Goal: Task Accomplishment & Management: Manage account settings

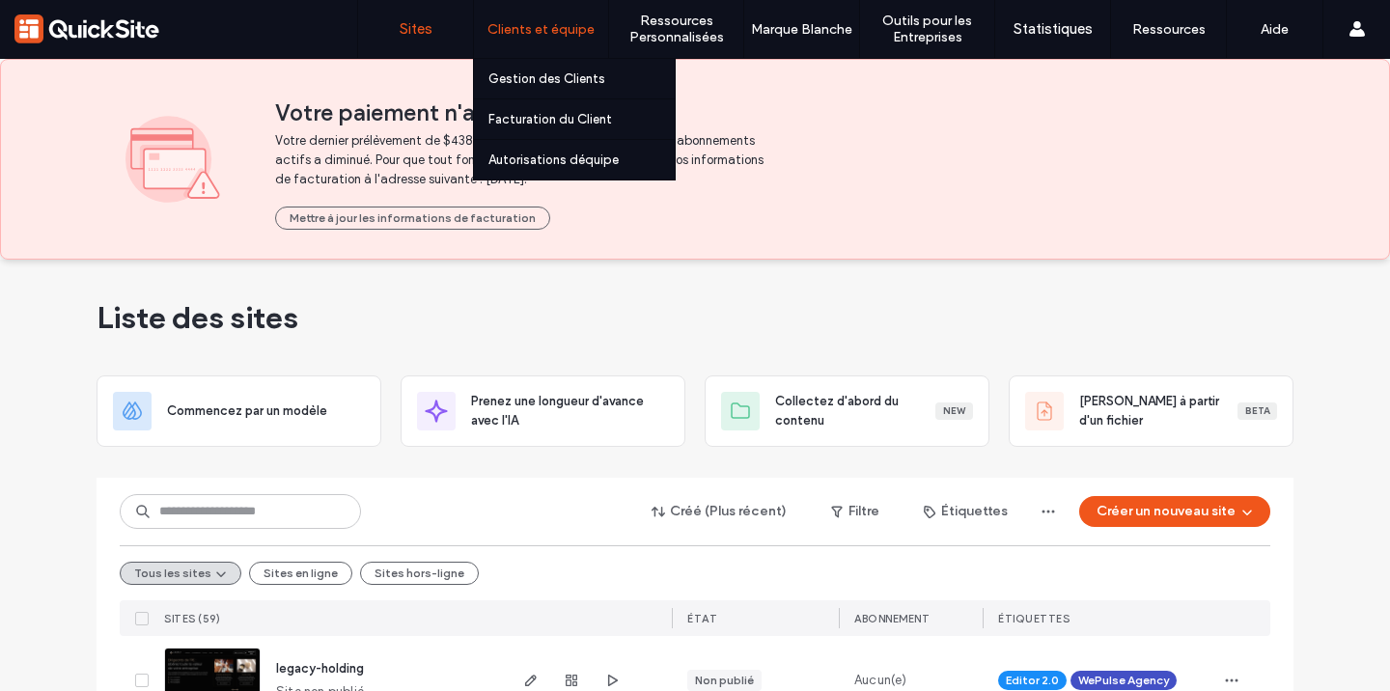
scroll to position [222, 0]
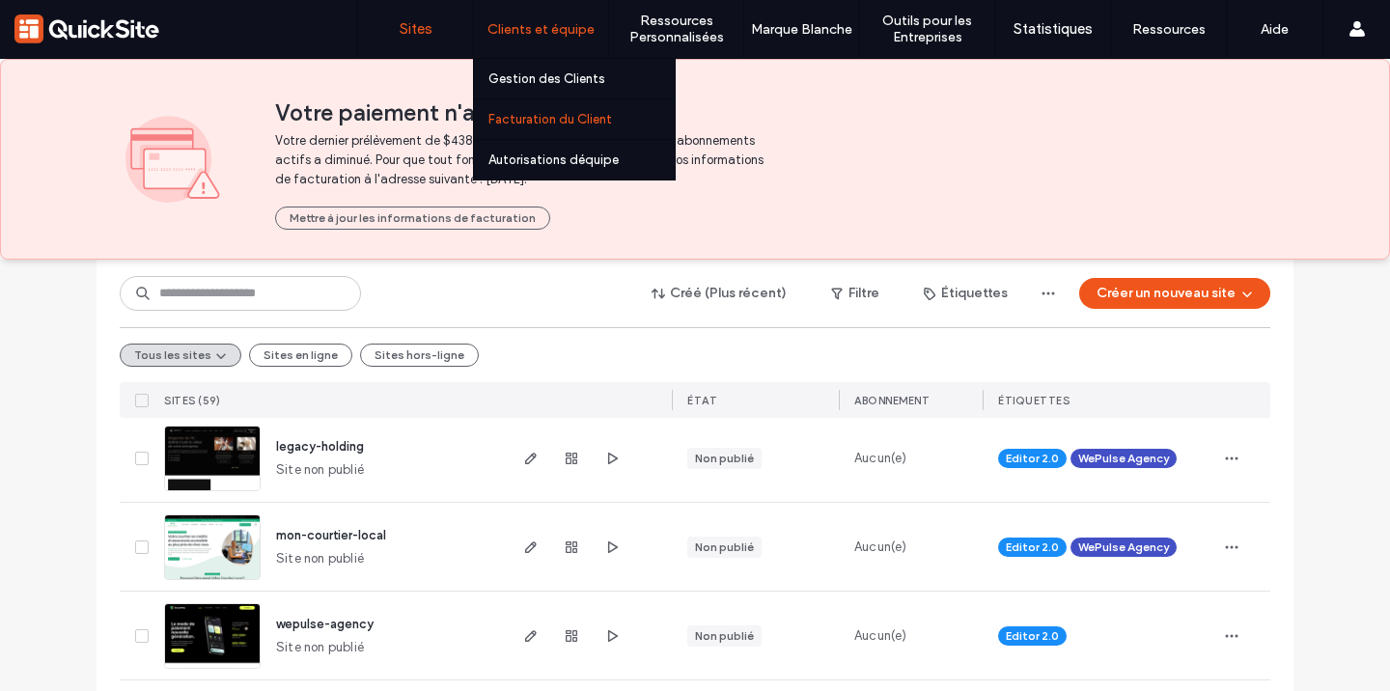
click at [552, 114] on label "Facturation du Client" at bounding box center [550, 119] width 124 height 14
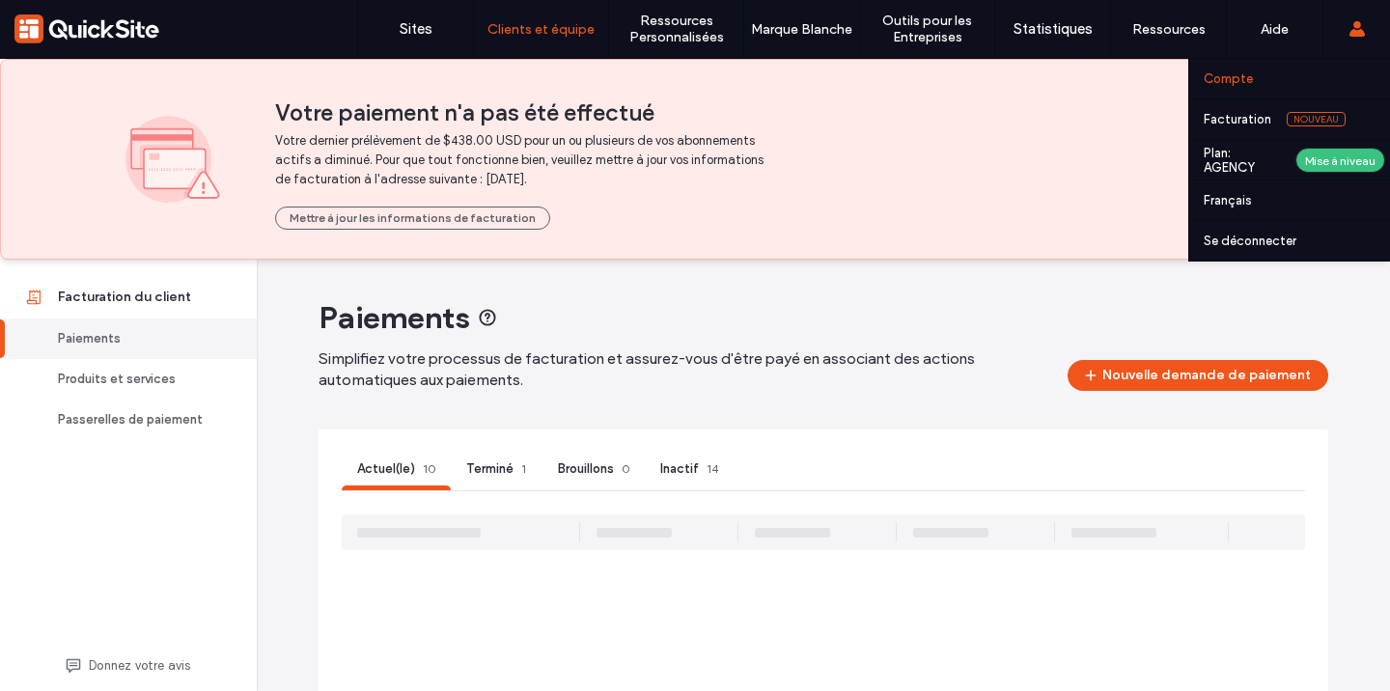
click at [1239, 75] on label "Compte" at bounding box center [1228, 78] width 49 height 14
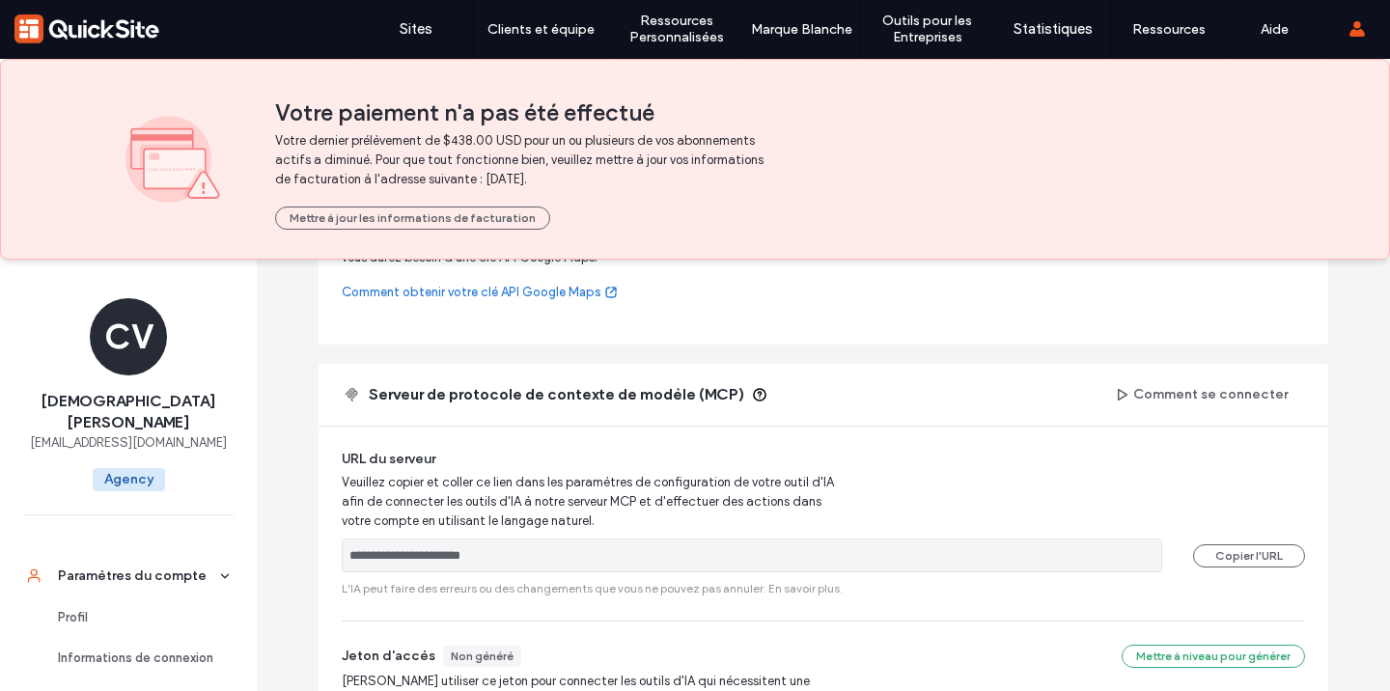
scroll to position [1075, 0]
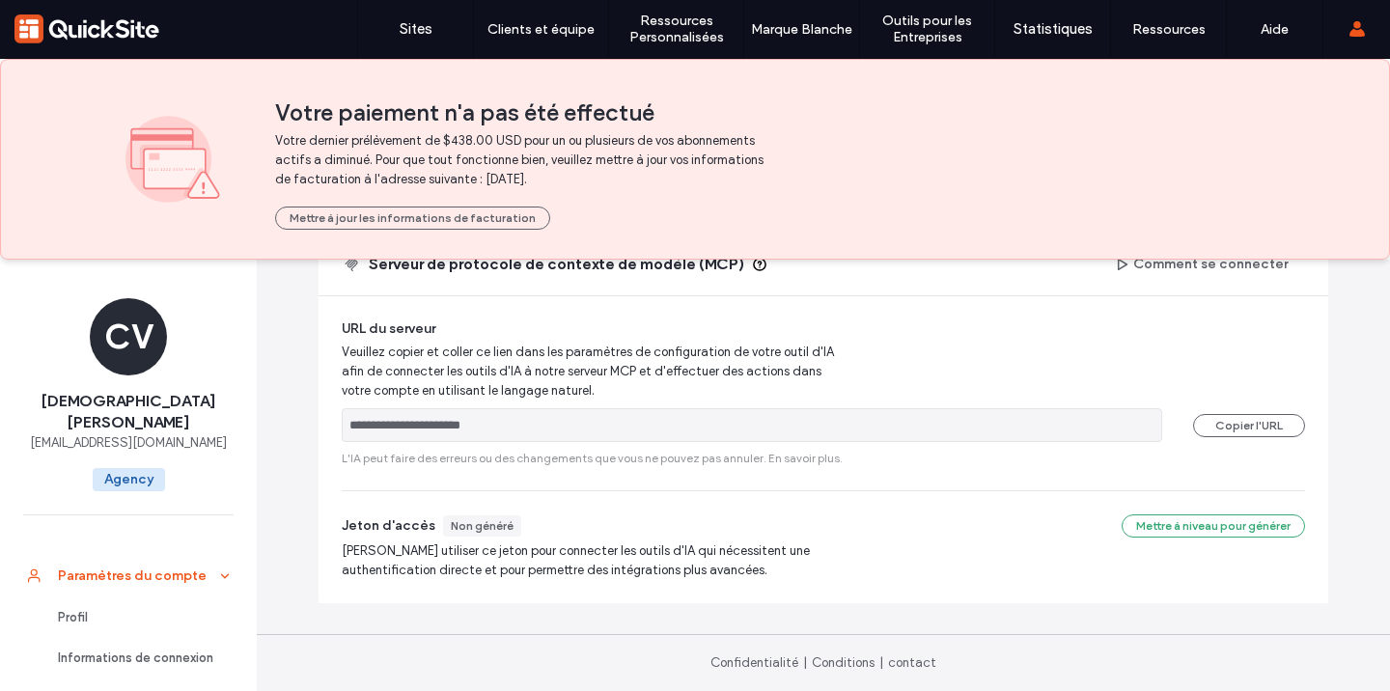
click at [158, 568] on link "Paramètres du compte" at bounding box center [128, 575] width 257 height 43
click at [218, 569] on icon at bounding box center [225, 576] width 14 height 14
click at [111, 649] on div "Informations de connexion" at bounding box center [137, 658] width 158 height 19
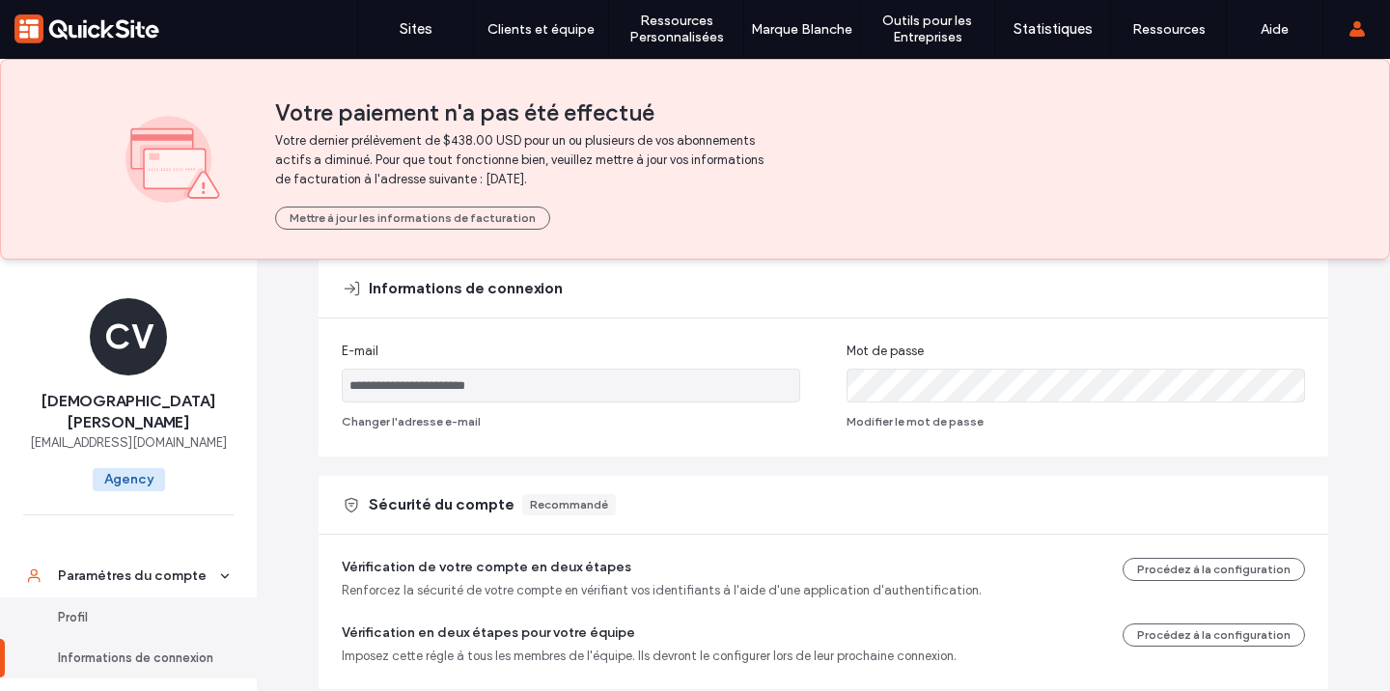
click at [97, 608] on div "Profil" at bounding box center [137, 617] width 158 height 19
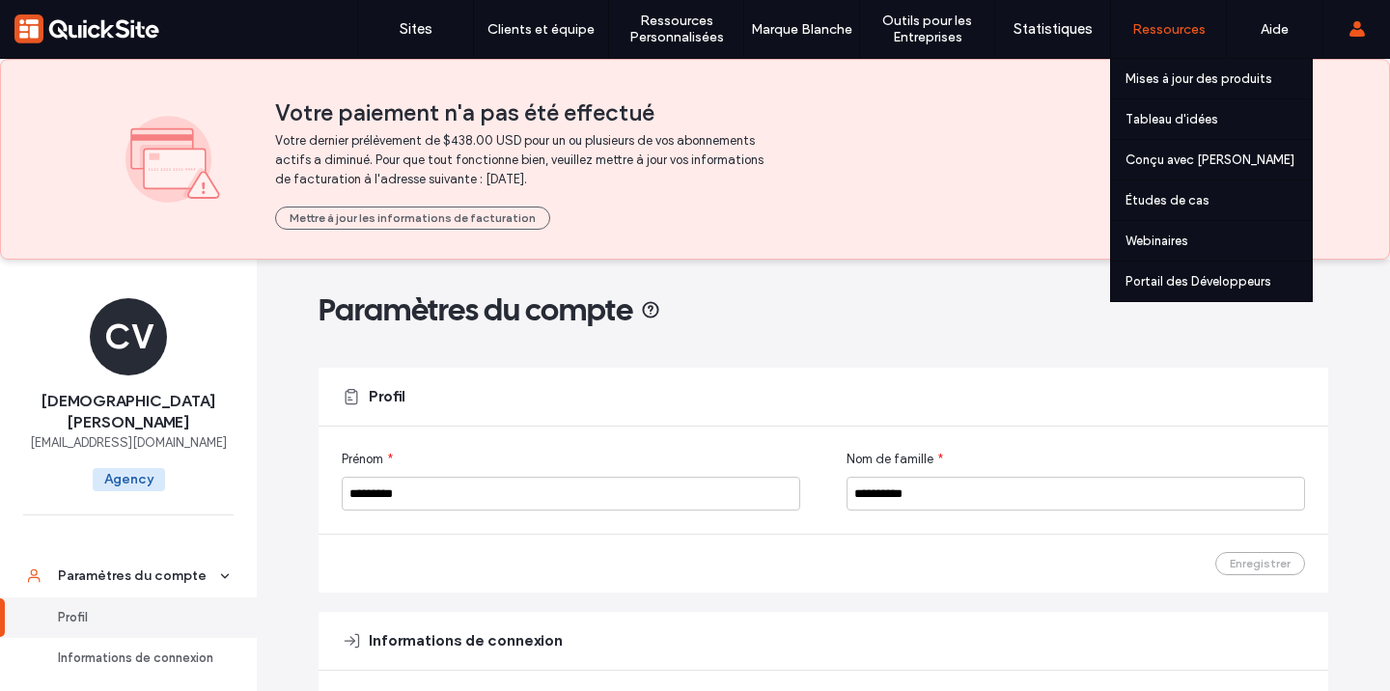
scroll to position [0, 0]
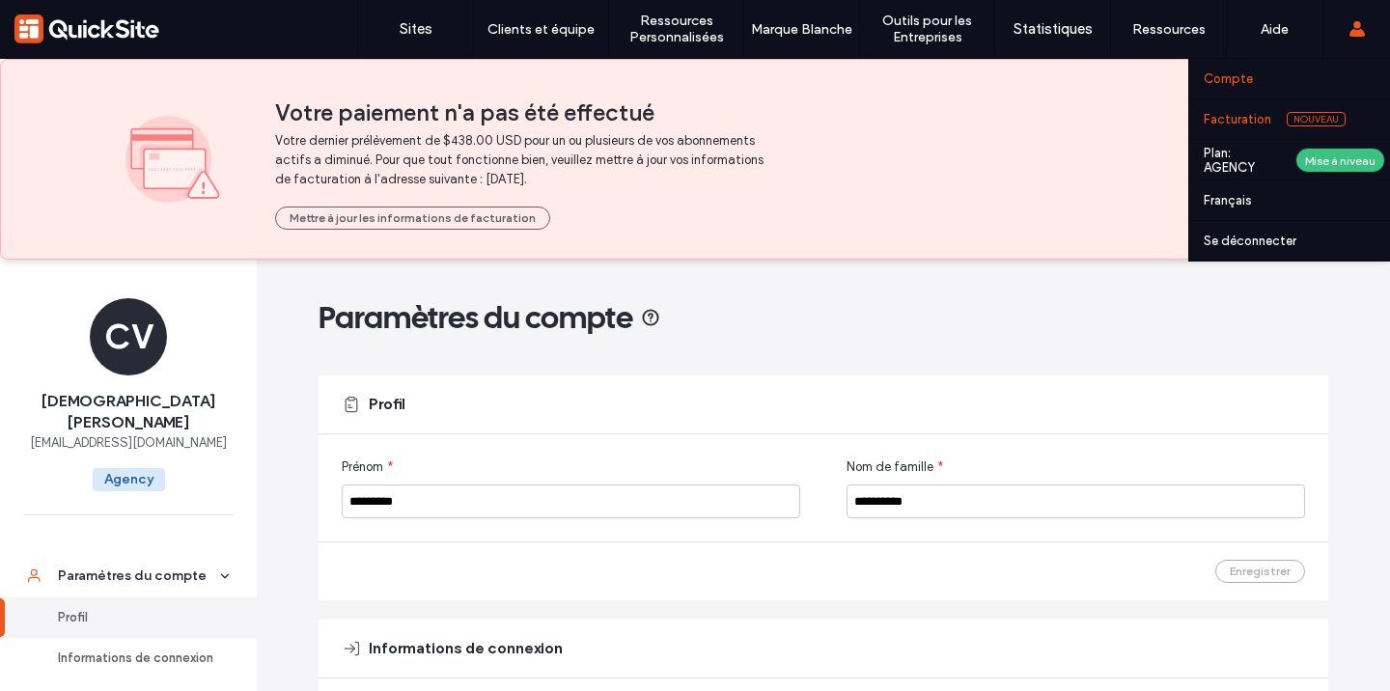
click at [1217, 125] on label "Facturation" at bounding box center [1238, 119] width 68 height 14
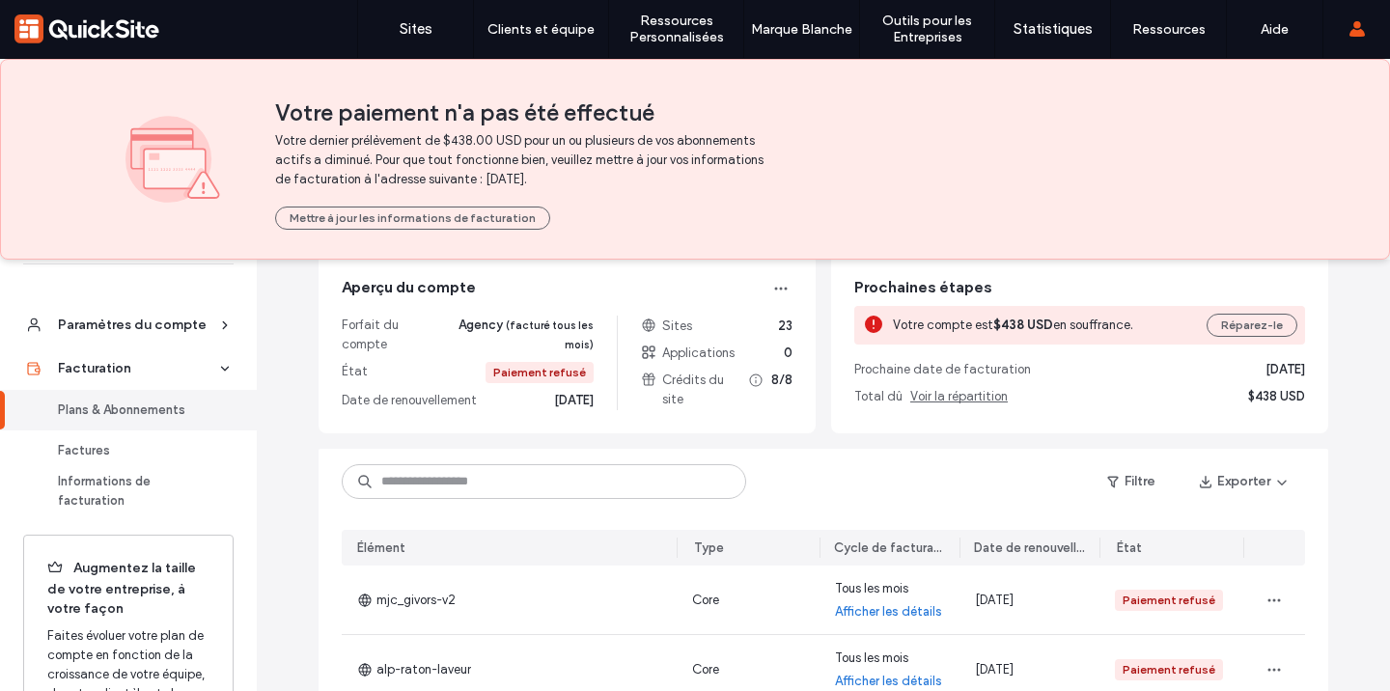
scroll to position [224, 0]
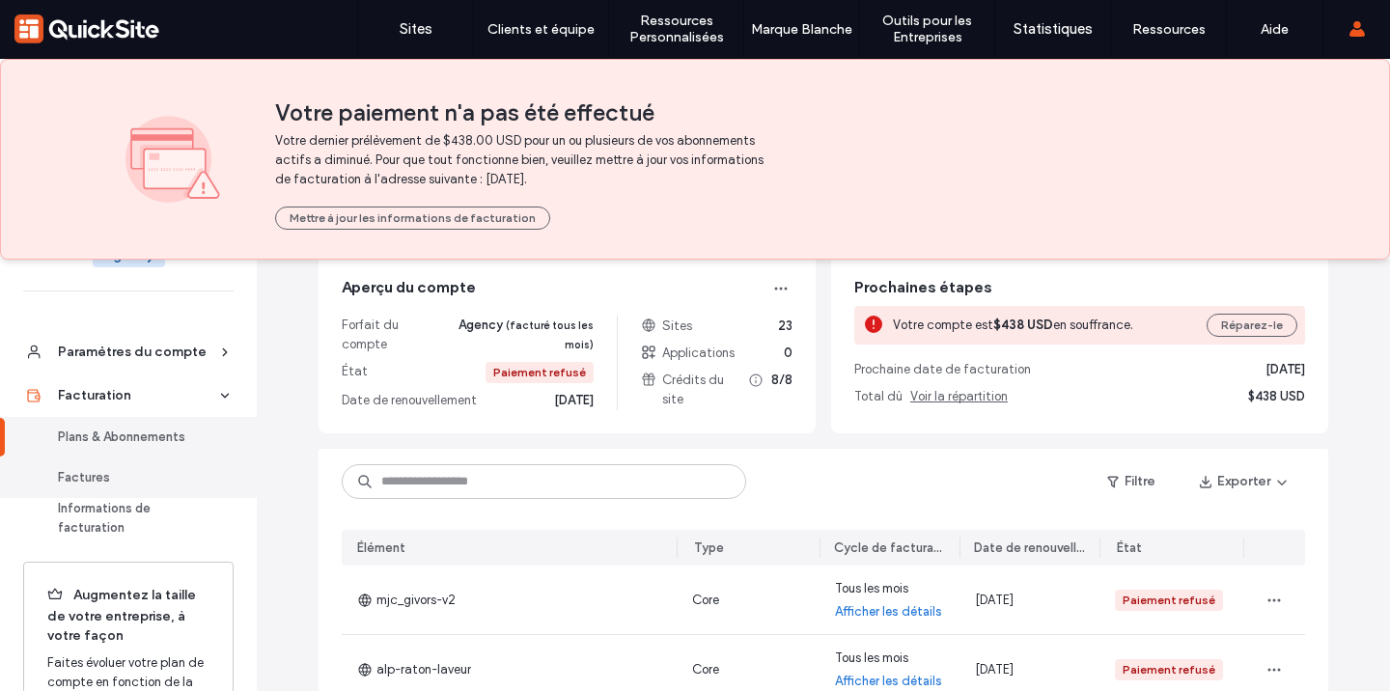
click at [157, 458] on link "Factures" at bounding box center [128, 478] width 257 height 41
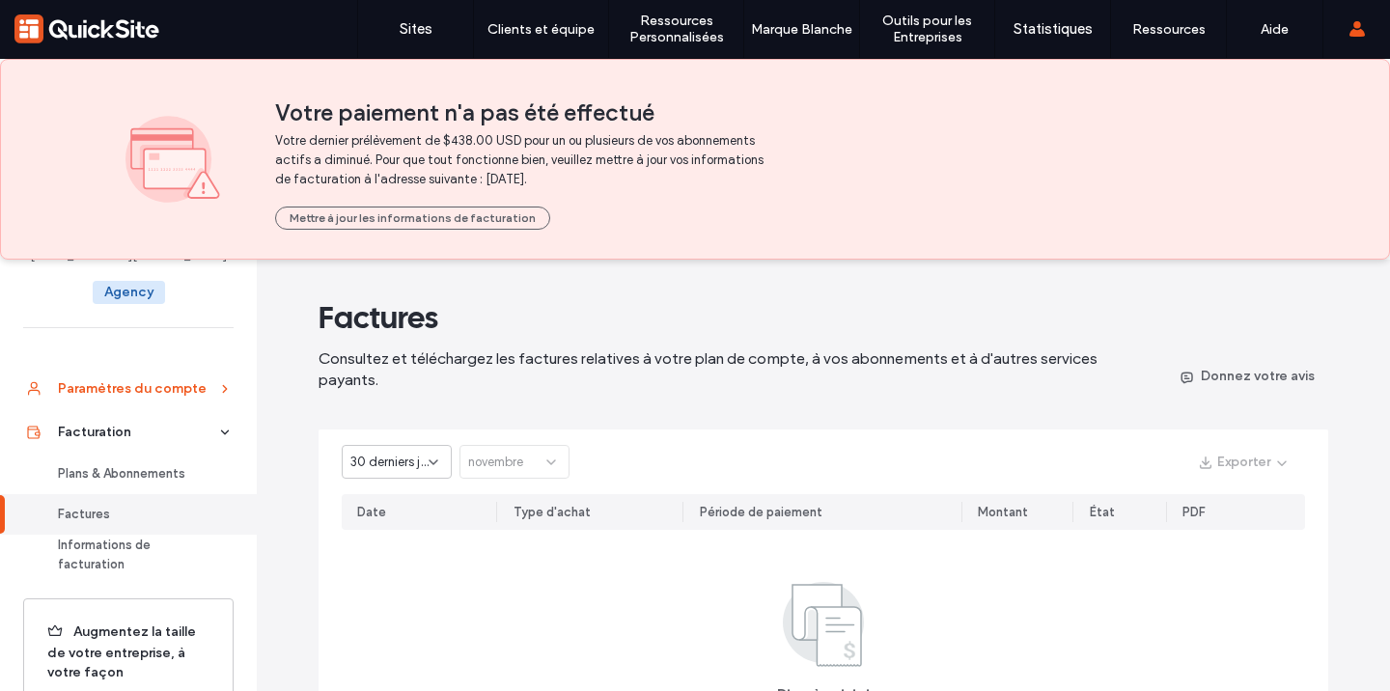
scroll to position [237, 0]
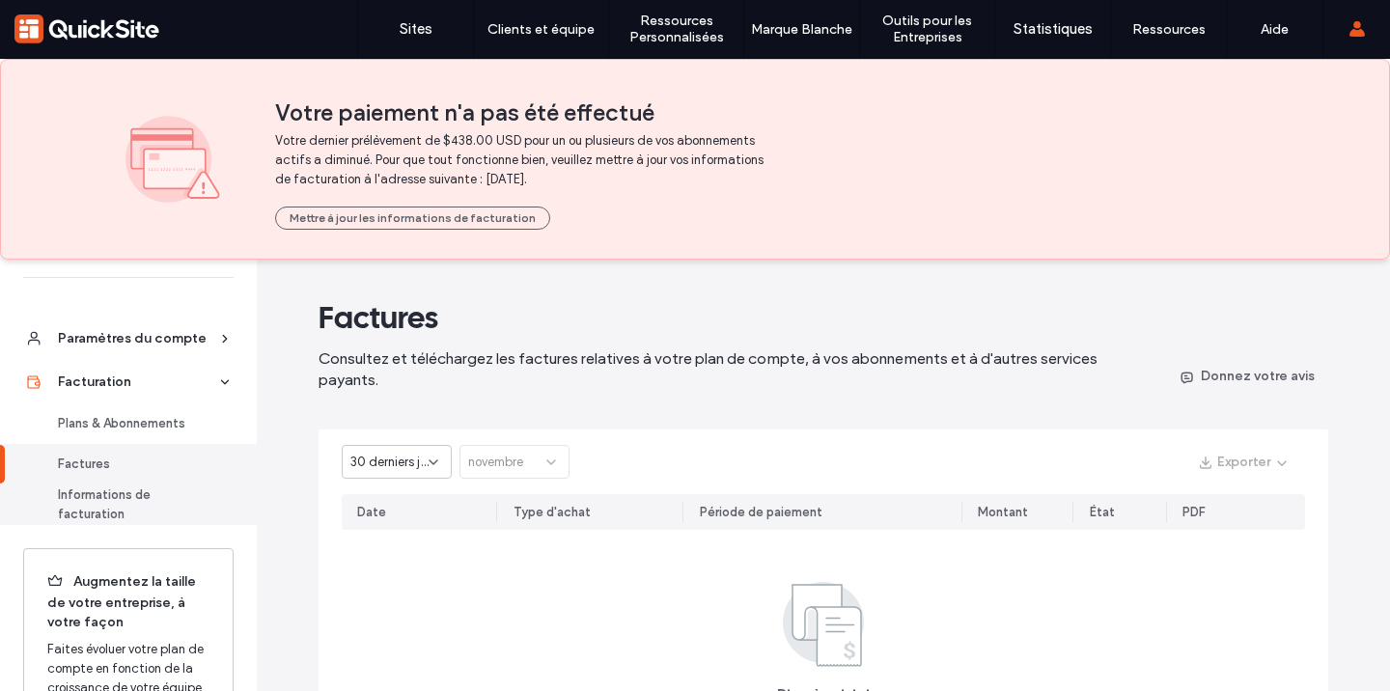
click at [142, 486] on div "Informations de facturation" at bounding box center [137, 505] width 158 height 39
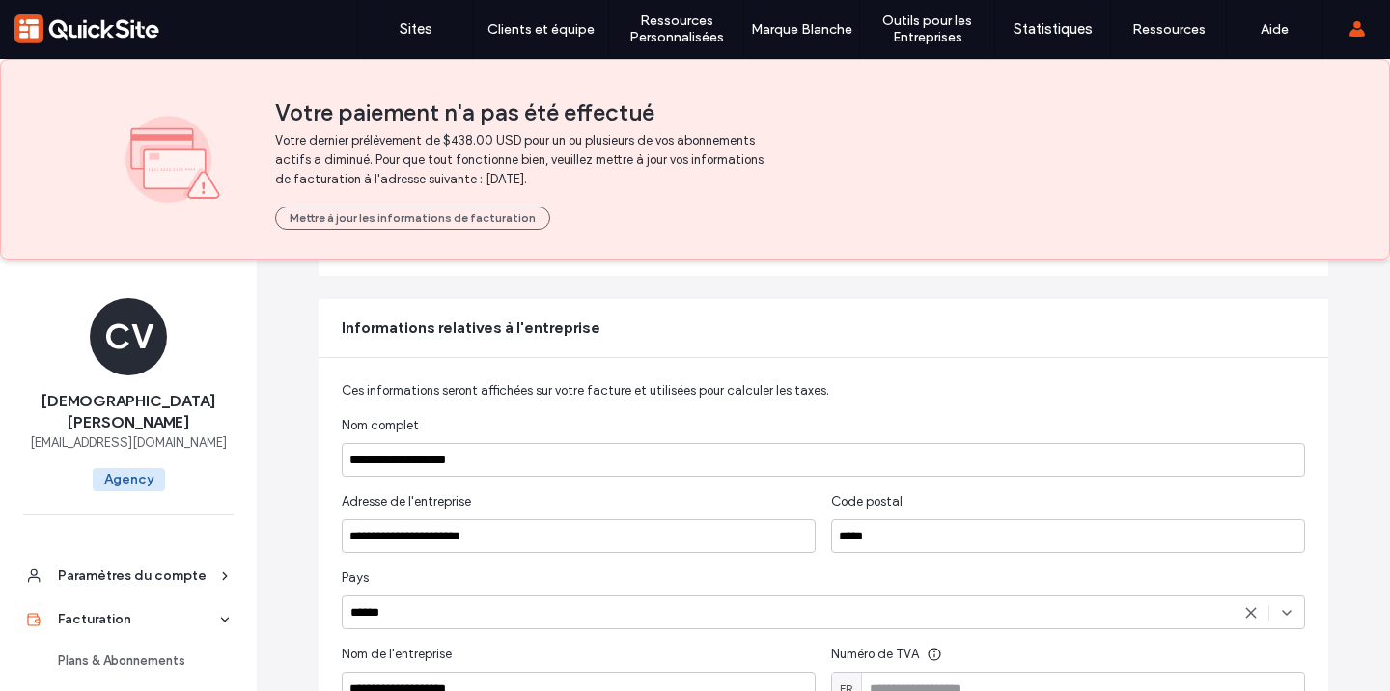
scroll to position [279, 0]
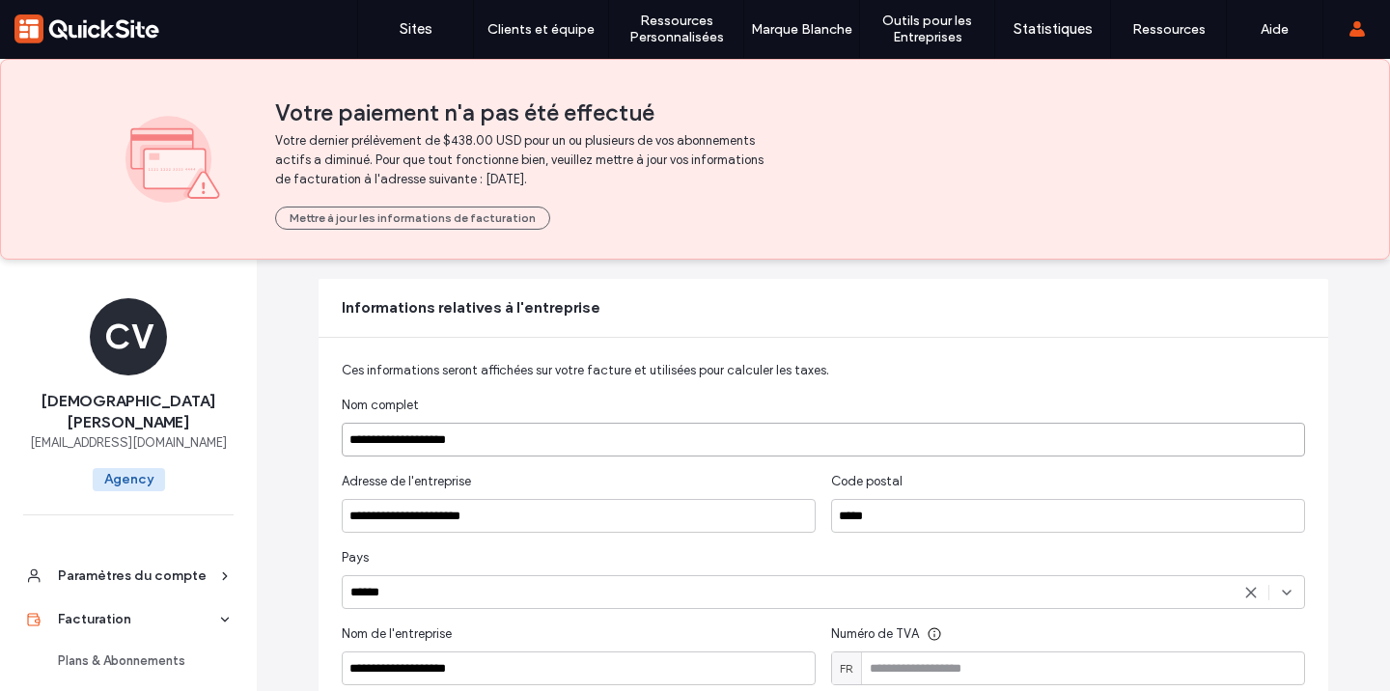
click at [487, 444] on input "**********" at bounding box center [823, 440] width 963 height 34
type input "**********"
click at [531, 506] on input "**********" at bounding box center [579, 516] width 474 height 34
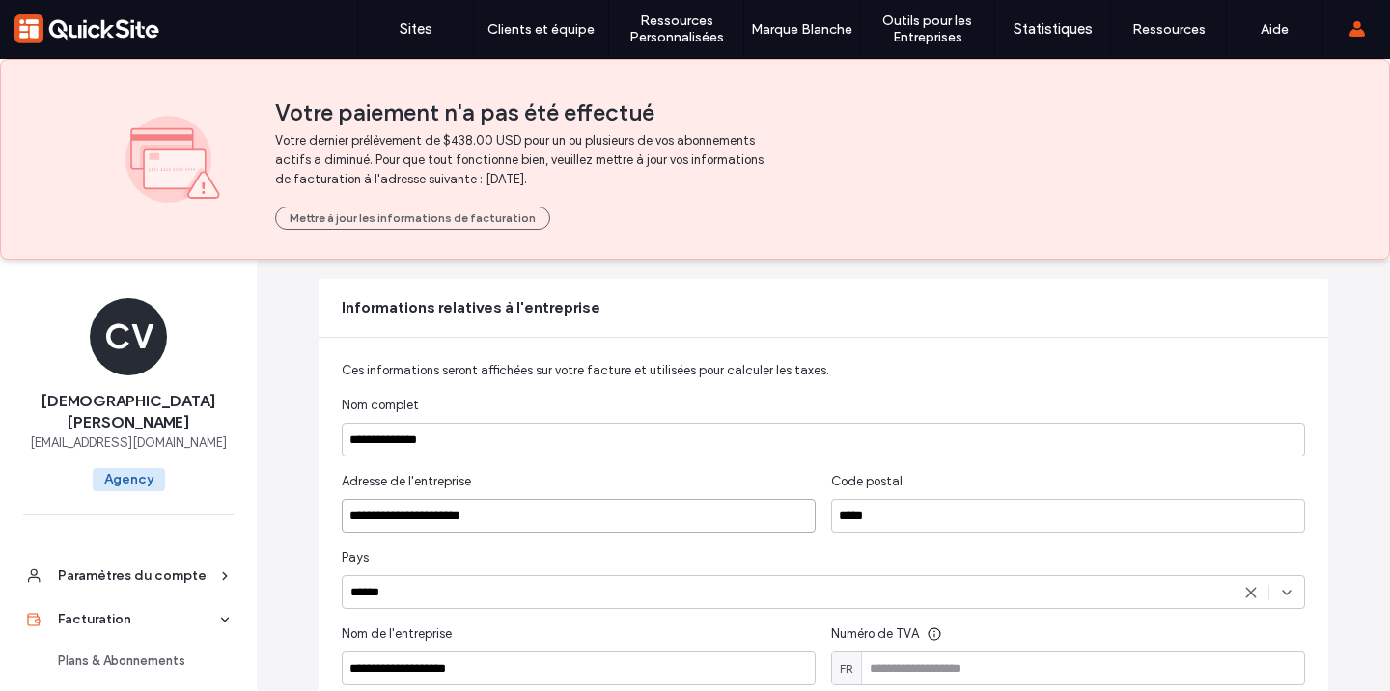
click at [531, 506] on input "**********" at bounding box center [579, 516] width 474 height 34
click at [426, 27] on label "Sites" at bounding box center [416, 28] width 33 height 17
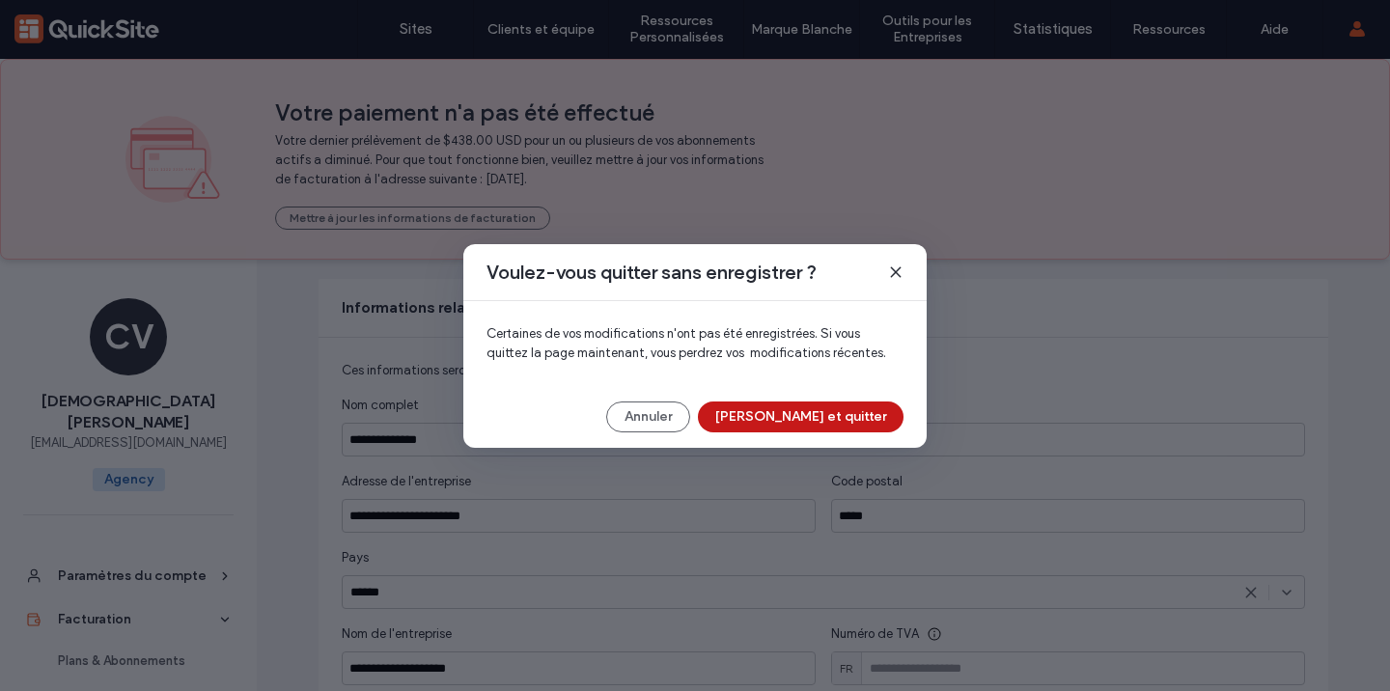
click at [823, 419] on button "[PERSON_NAME] et quitter" at bounding box center [801, 417] width 206 height 31
